Goal: Task Accomplishment & Management: Use online tool/utility

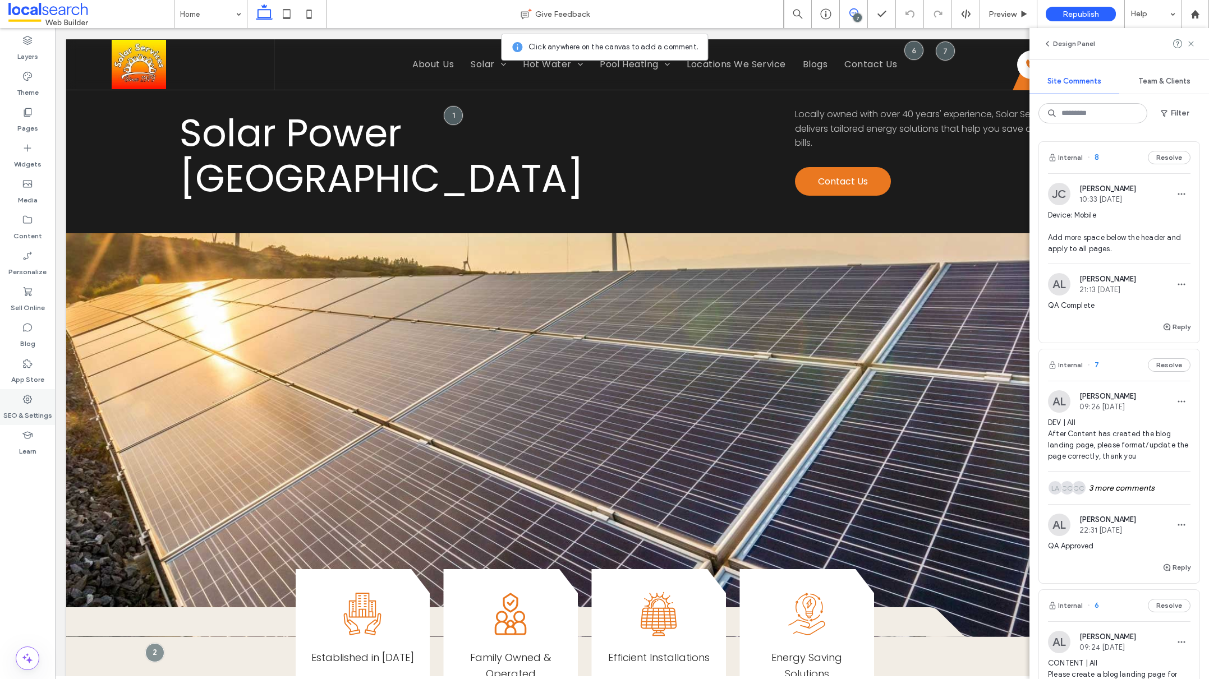
click at [32, 407] on label "SEO & Settings" at bounding box center [27, 413] width 49 height 16
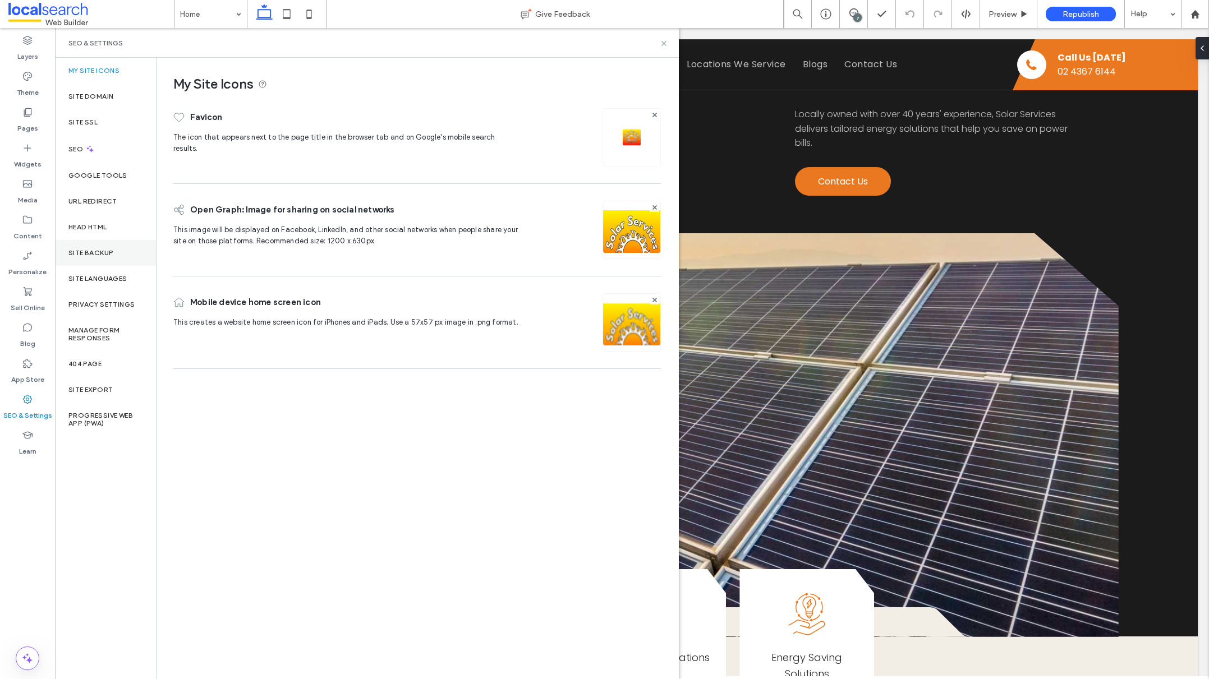
click at [119, 249] on div "Site Backup" at bounding box center [105, 253] width 101 height 26
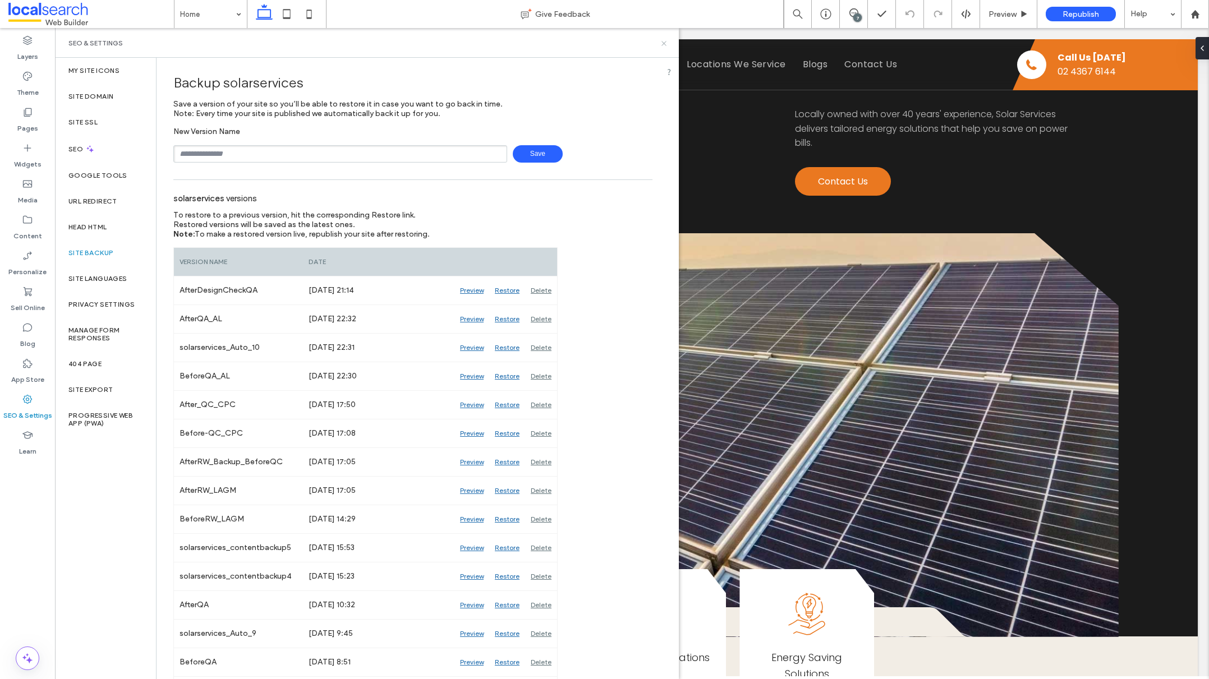
click at [664, 43] on use at bounding box center [663, 43] width 4 height 4
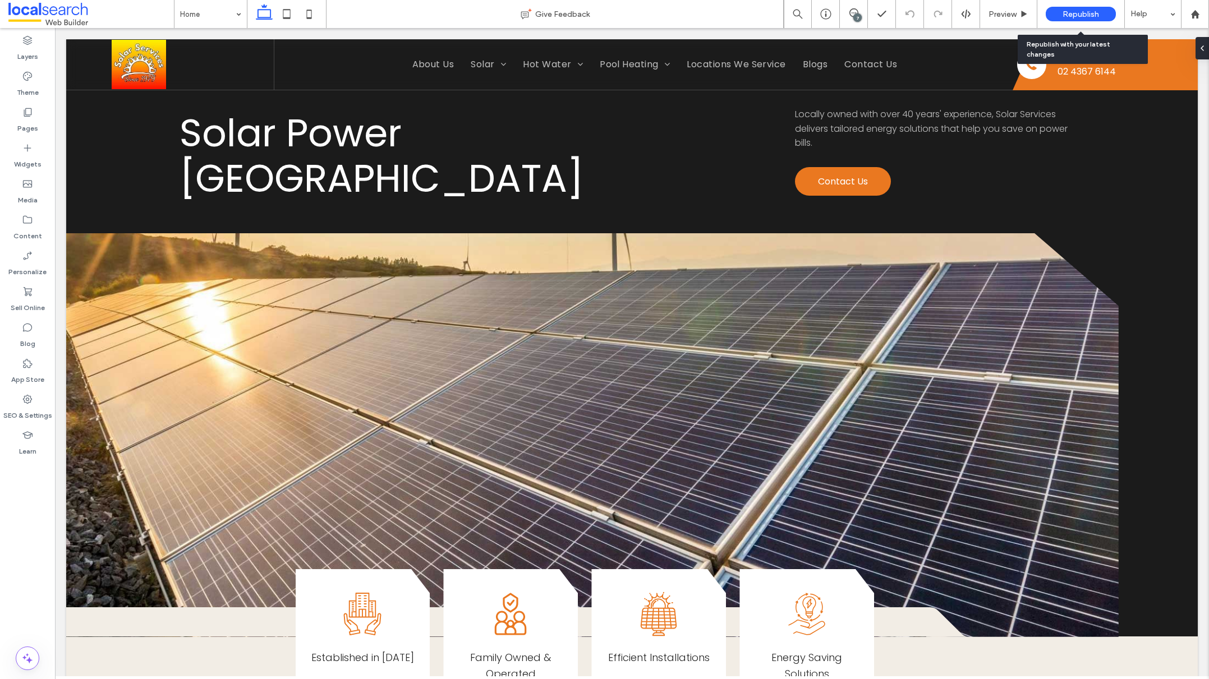
click at [1091, 11] on span "Republish" at bounding box center [1081, 15] width 36 height 10
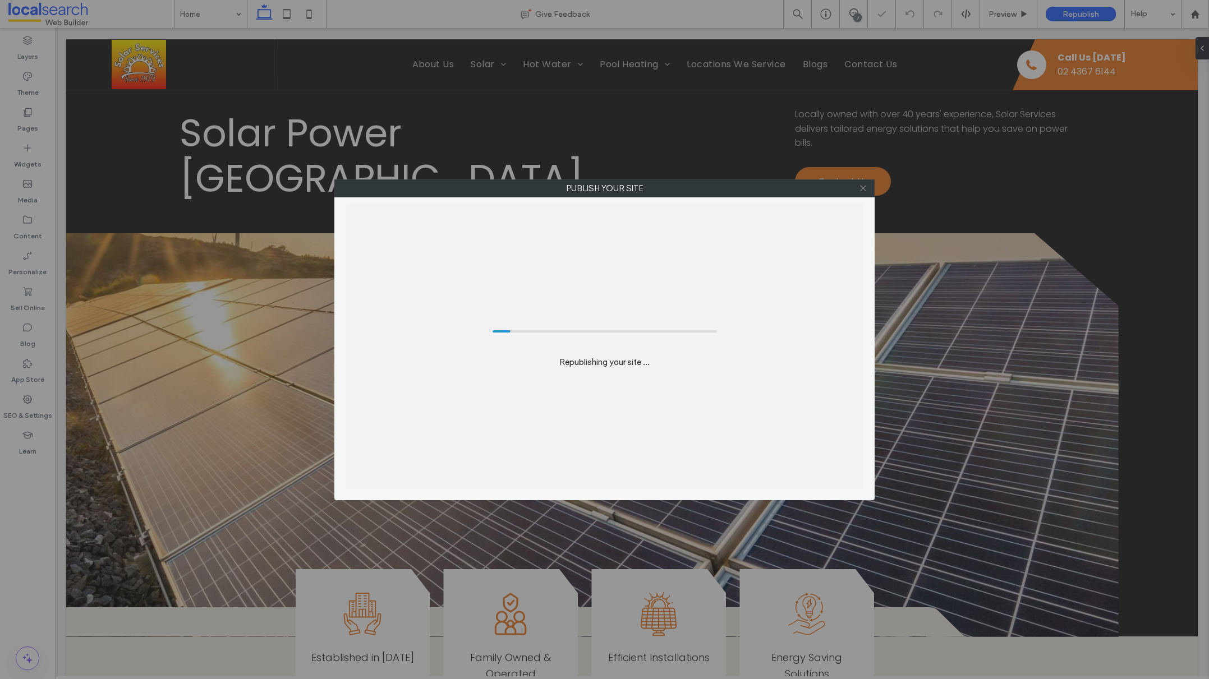
click at [861, 190] on icon at bounding box center [863, 188] width 8 height 8
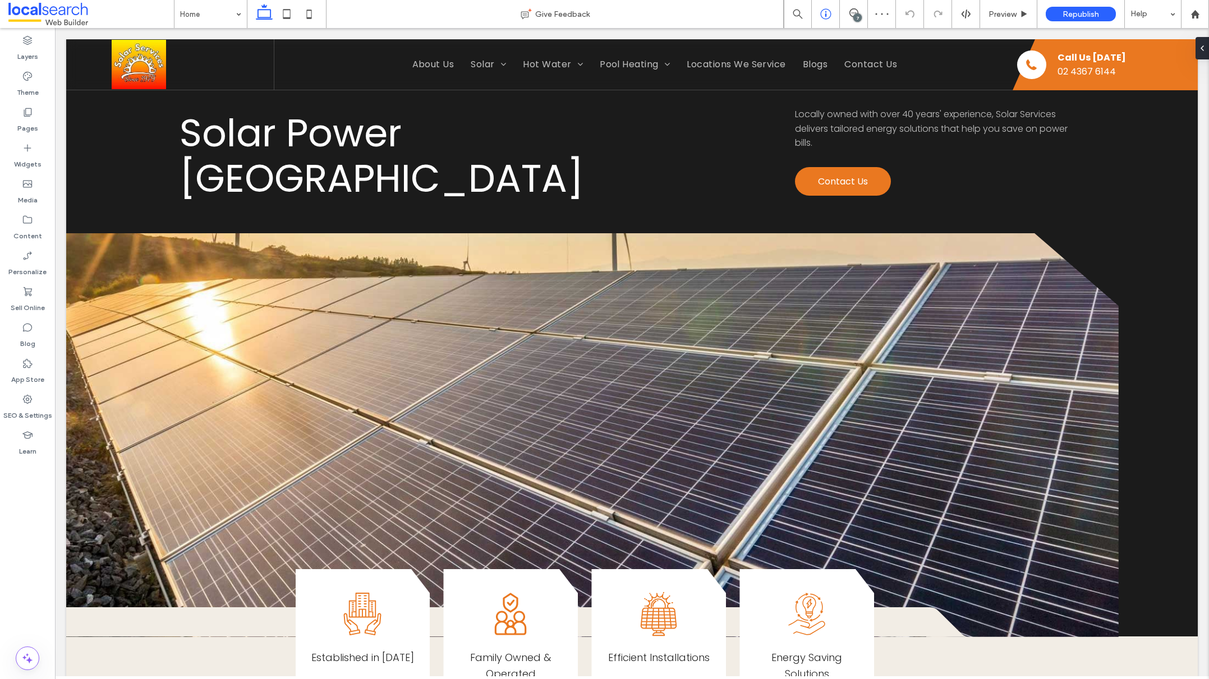
click at [827, 13] on icon at bounding box center [825, 13] width 11 height 11
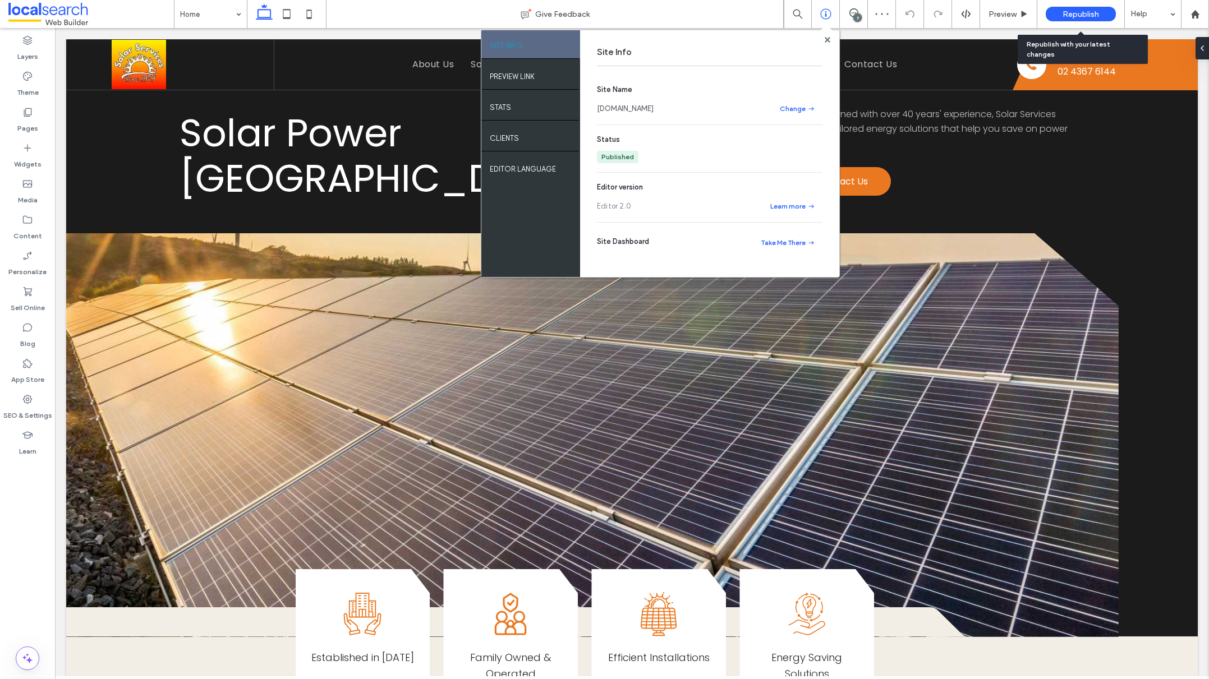
click at [1081, 15] on span "Republish" at bounding box center [1081, 15] width 36 height 10
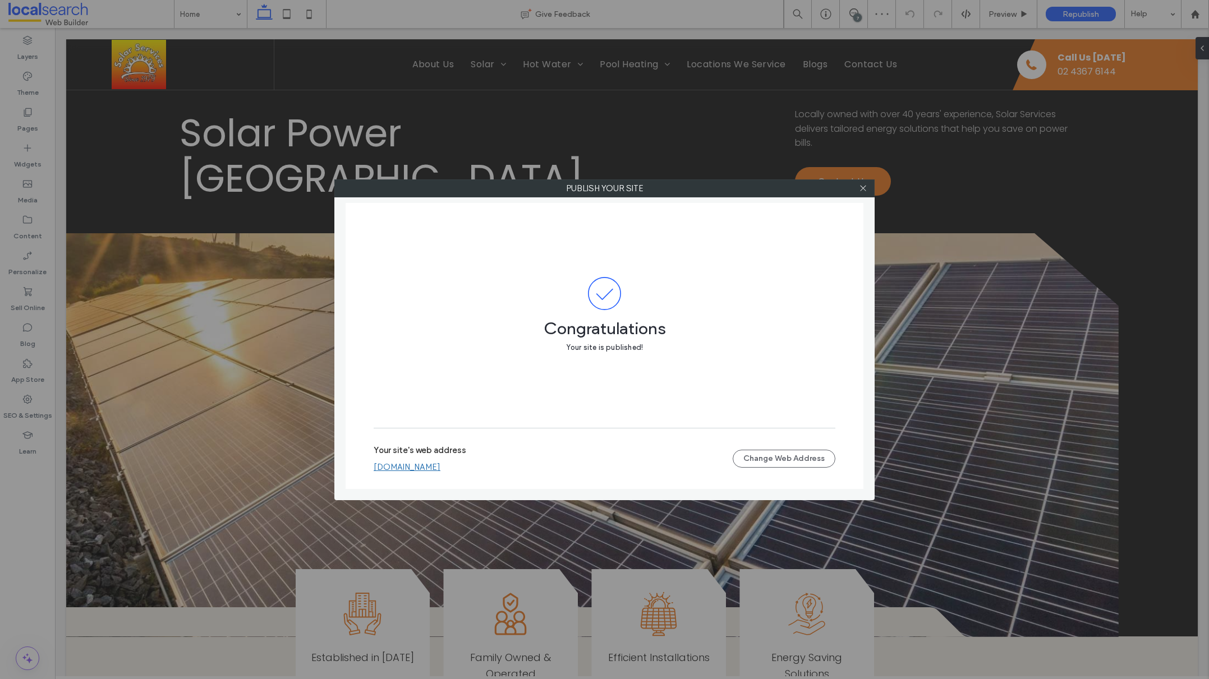
click at [819, 275] on div "Congratulations Your site is published!" at bounding box center [605, 316] width 462 height 226
click at [867, 194] on span at bounding box center [863, 188] width 8 height 17
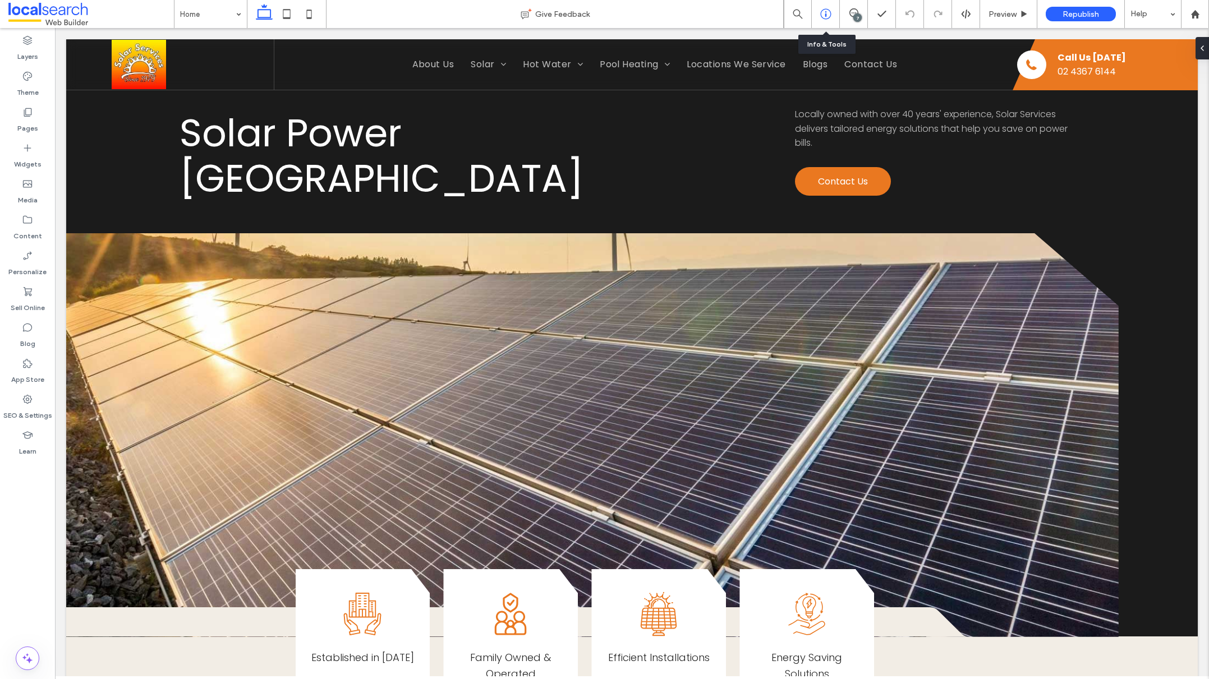
click at [824, 7] on div at bounding box center [826, 14] width 28 height 28
click at [829, 11] on use at bounding box center [825, 14] width 11 height 11
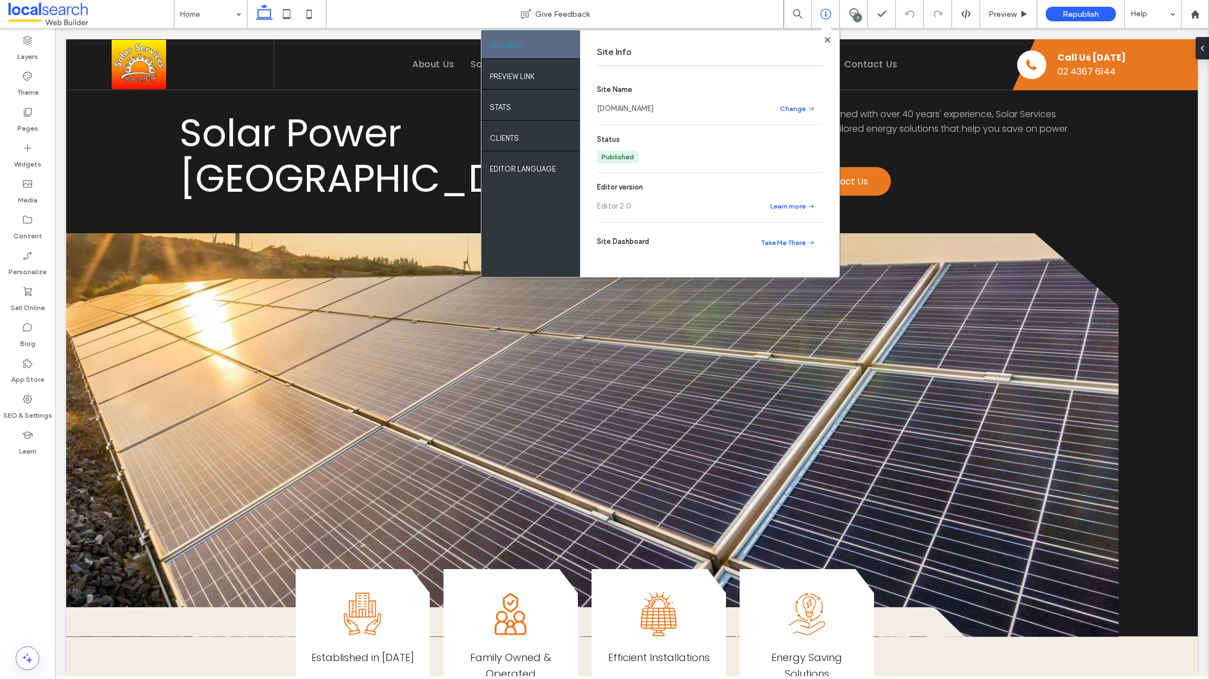
click at [641, 109] on link "[DOMAIN_NAME]" at bounding box center [625, 108] width 57 height 11
click at [1193, 20] on div at bounding box center [1195, 14] width 28 height 28
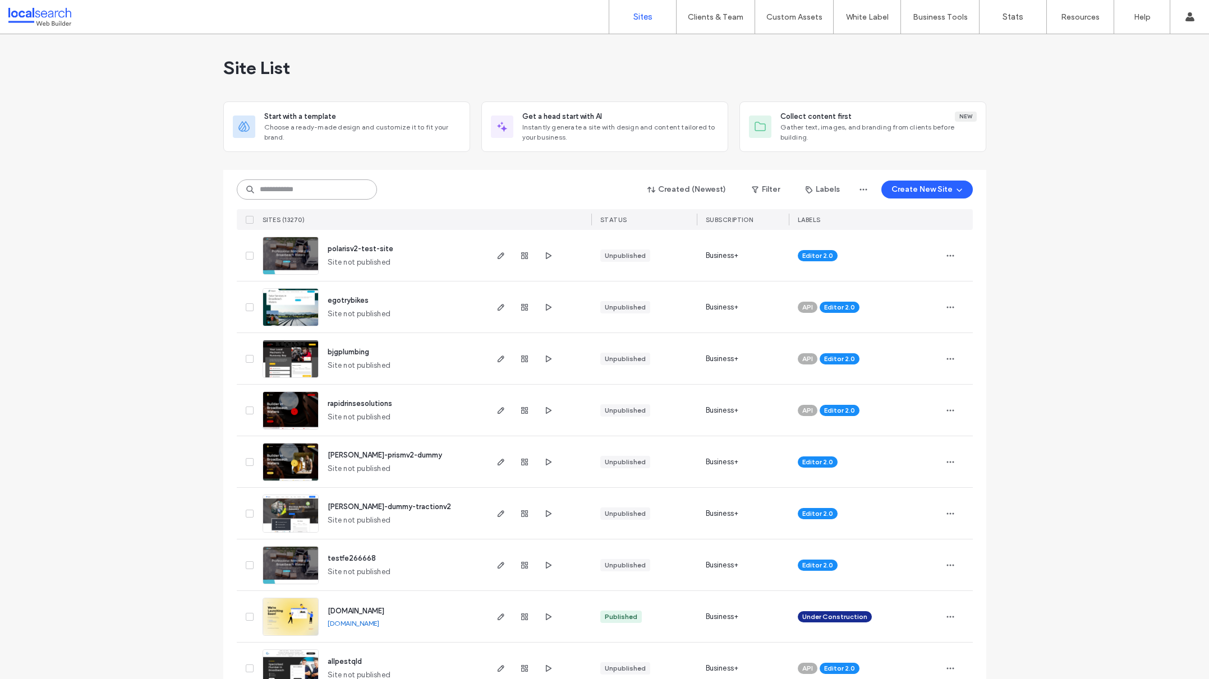
click at [324, 182] on input at bounding box center [307, 190] width 140 height 20
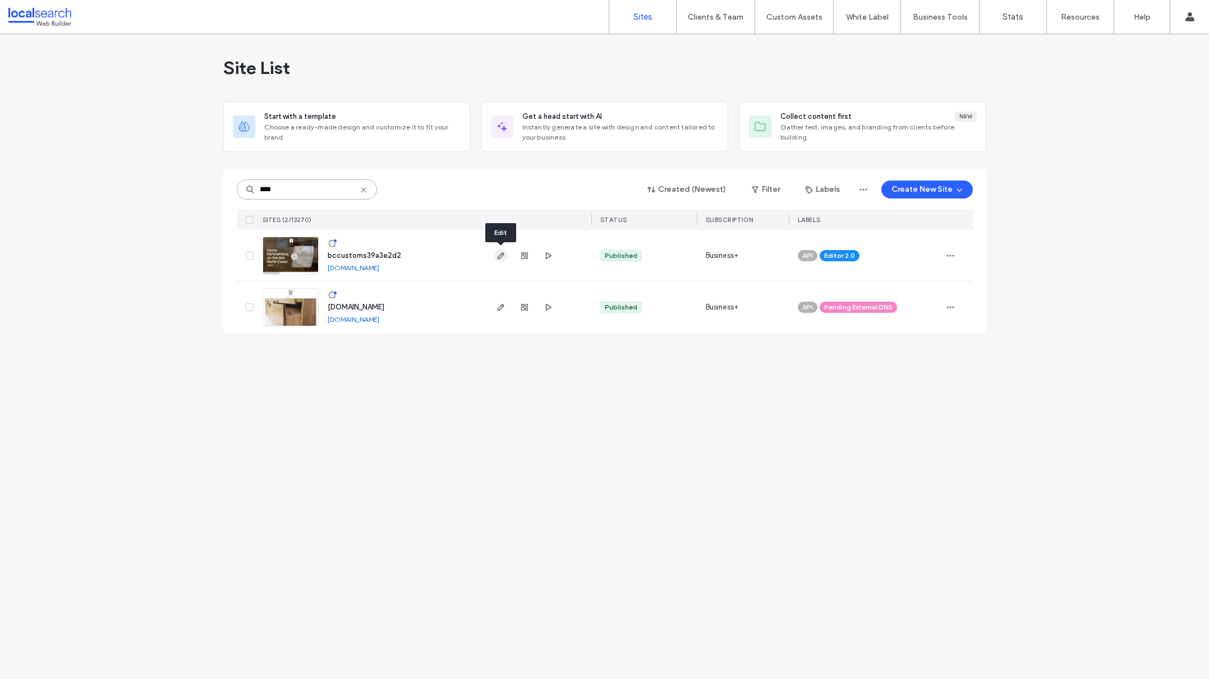
type input "****"
click at [503, 257] on icon "button" at bounding box center [500, 255] width 9 height 9
